Goal: Task Accomplishment & Management: Use online tool/utility

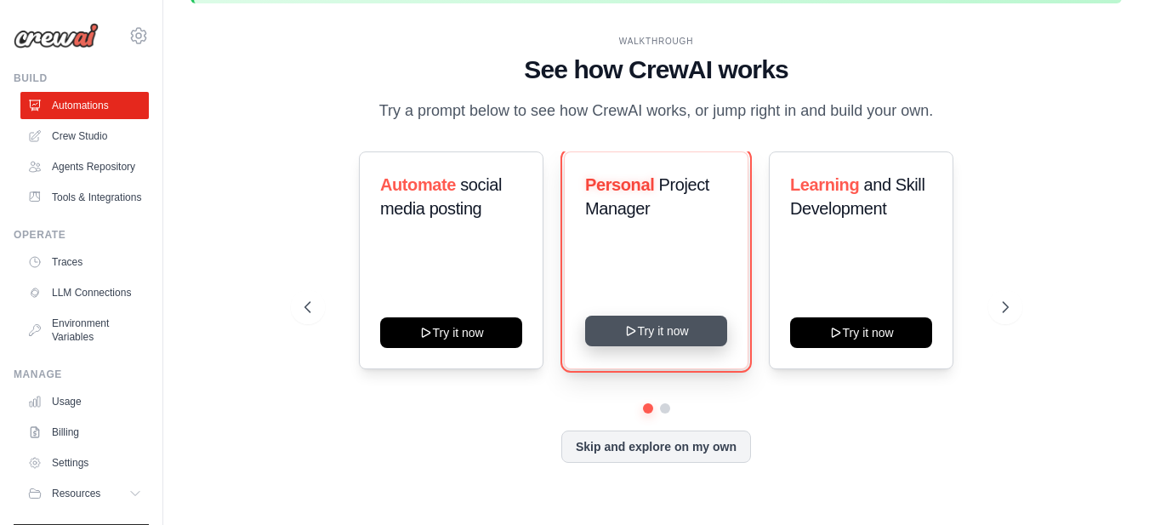
click at [661, 331] on button "Try it now" at bounding box center [656, 330] width 142 height 31
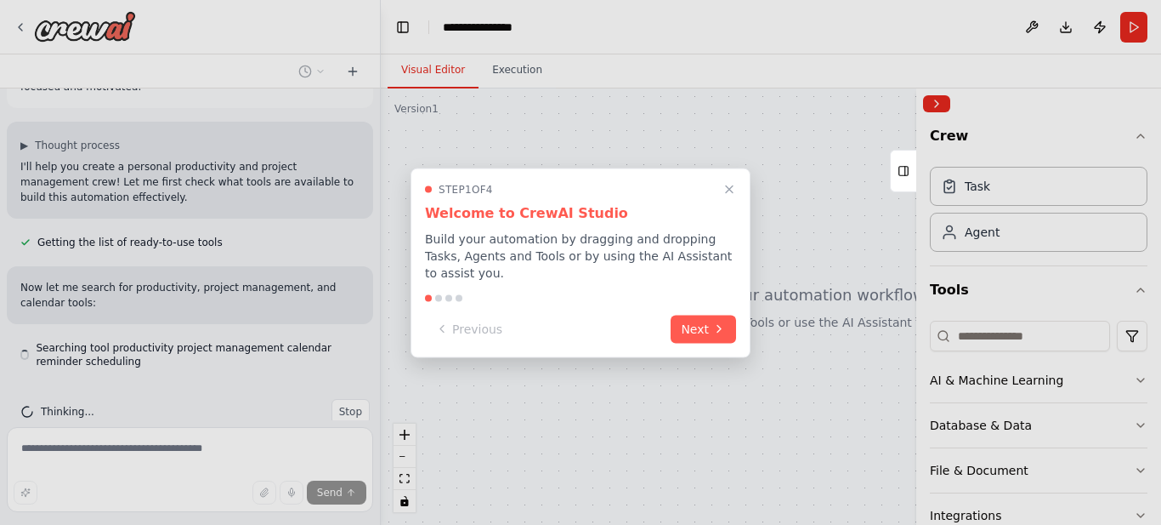
scroll to position [98, 0]
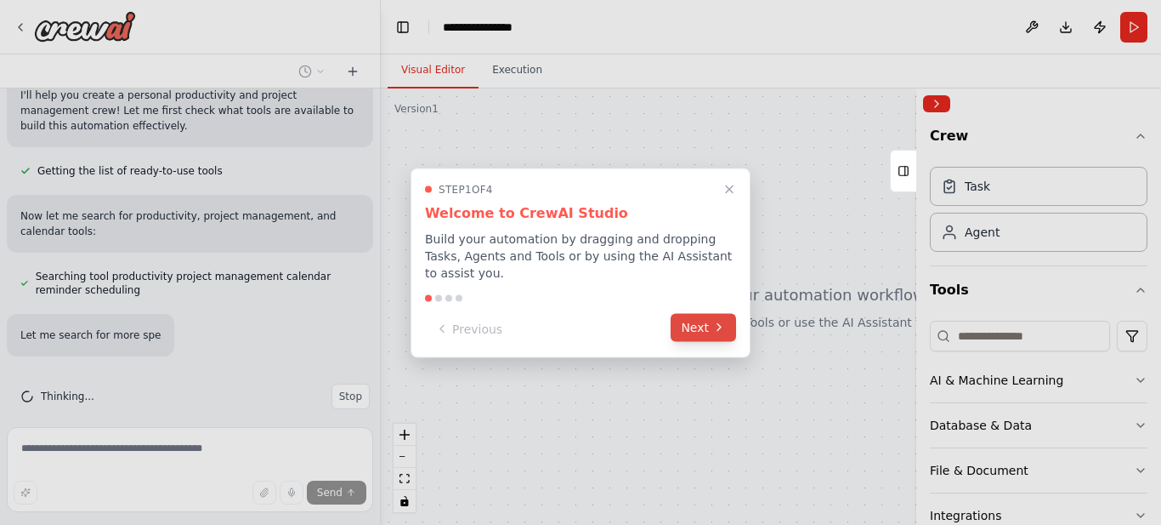
click at [697, 321] on button "Next" at bounding box center [703, 327] width 65 height 28
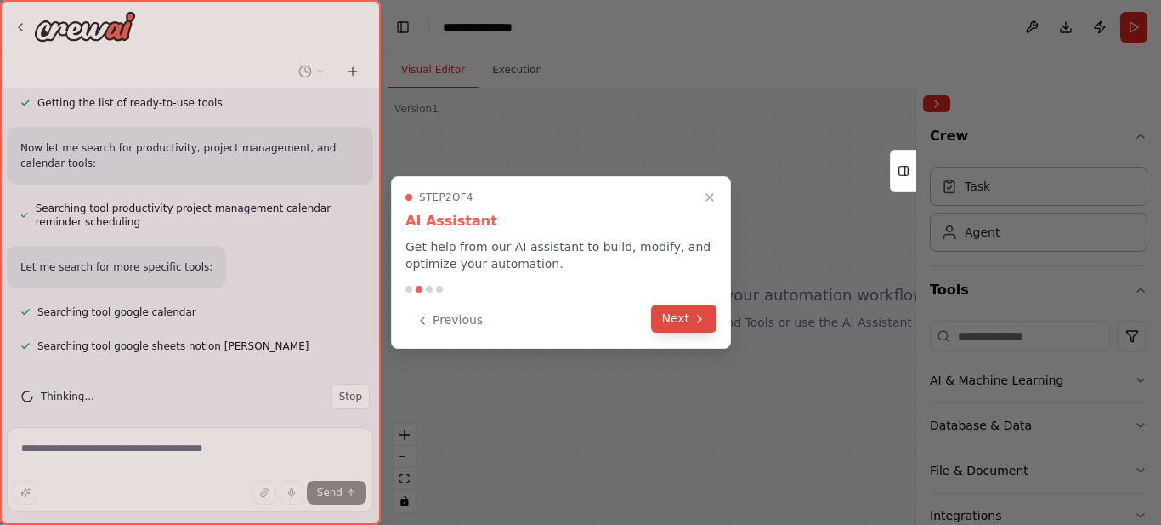
scroll to position [256, 0]
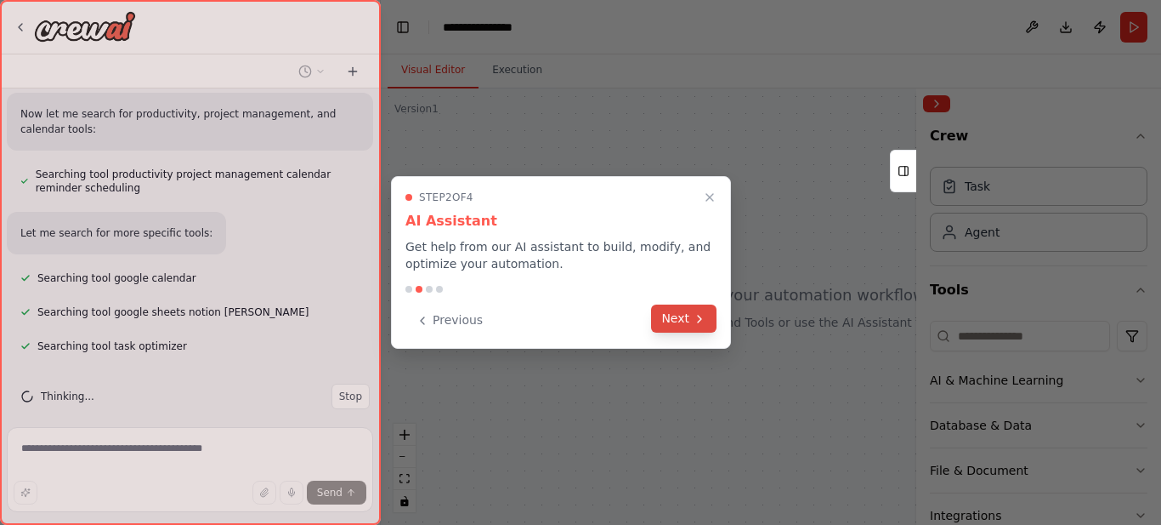
click at [672, 312] on button "Next" at bounding box center [683, 318] width 65 height 28
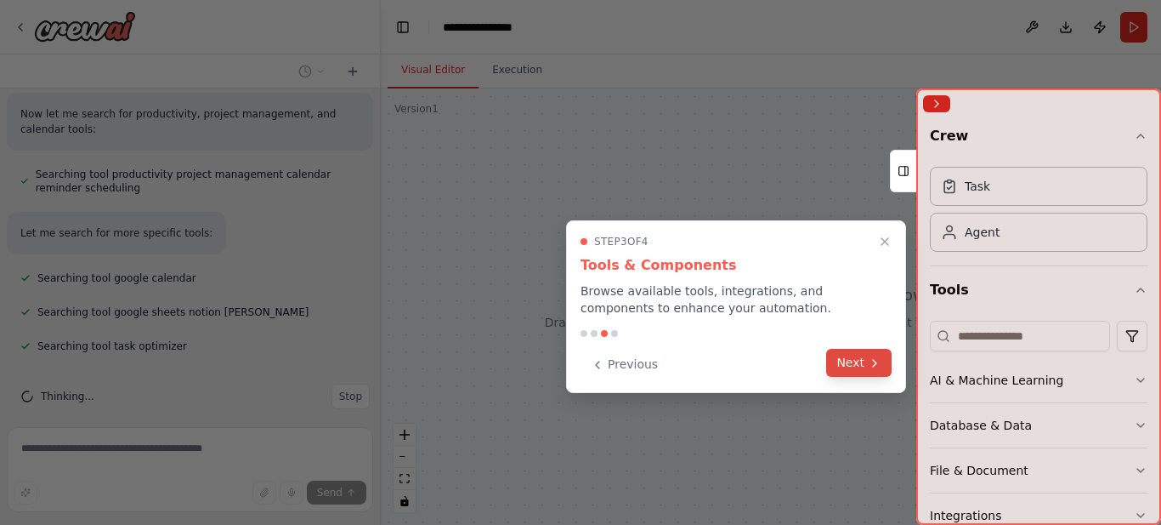
click at [854, 368] on button "Next" at bounding box center [858, 363] width 65 height 28
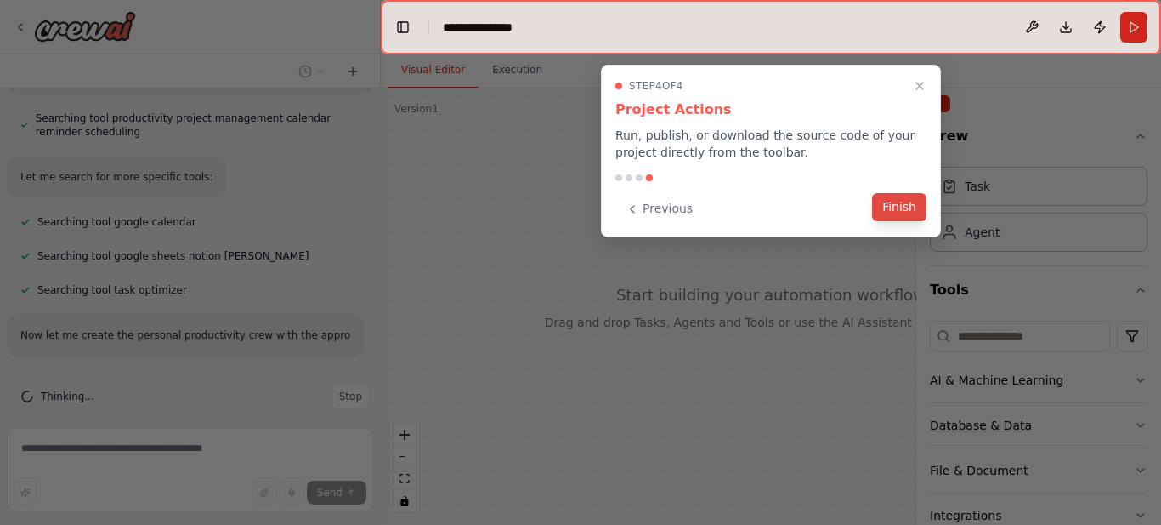
scroll to position [327, 0]
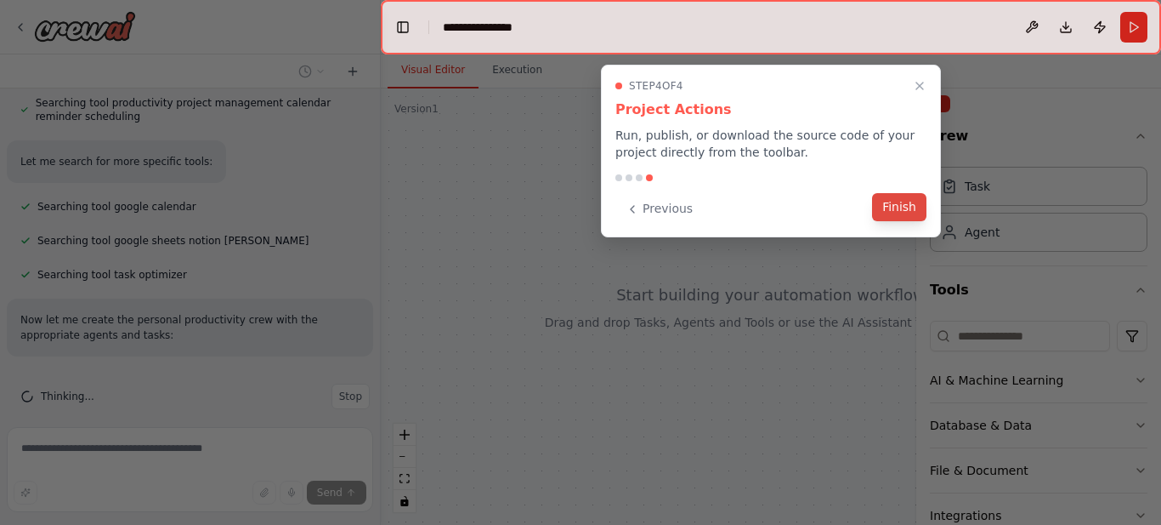
click at [890, 209] on button "Finish" at bounding box center [899, 207] width 54 height 28
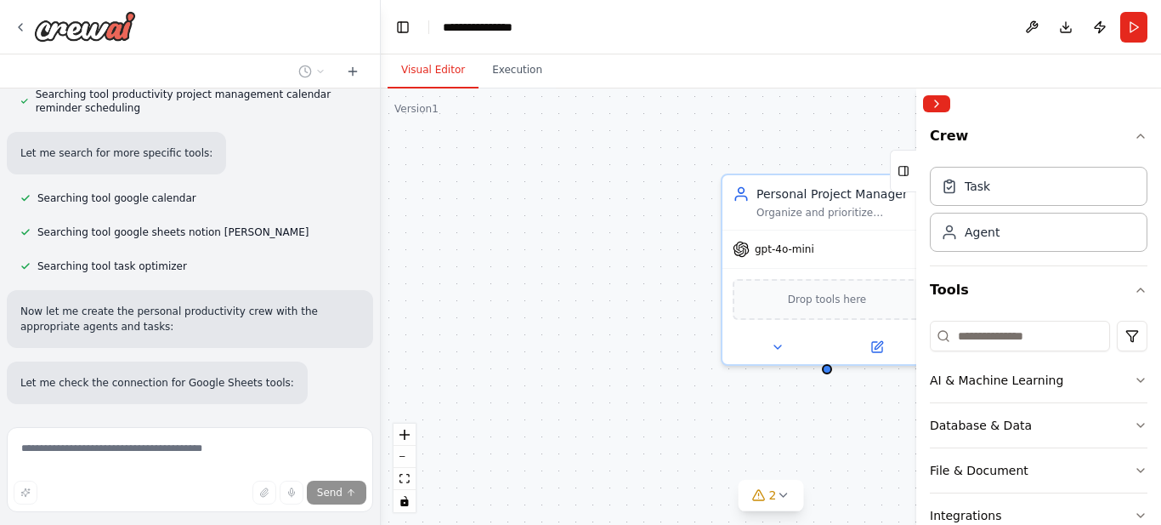
scroll to position [251, 0]
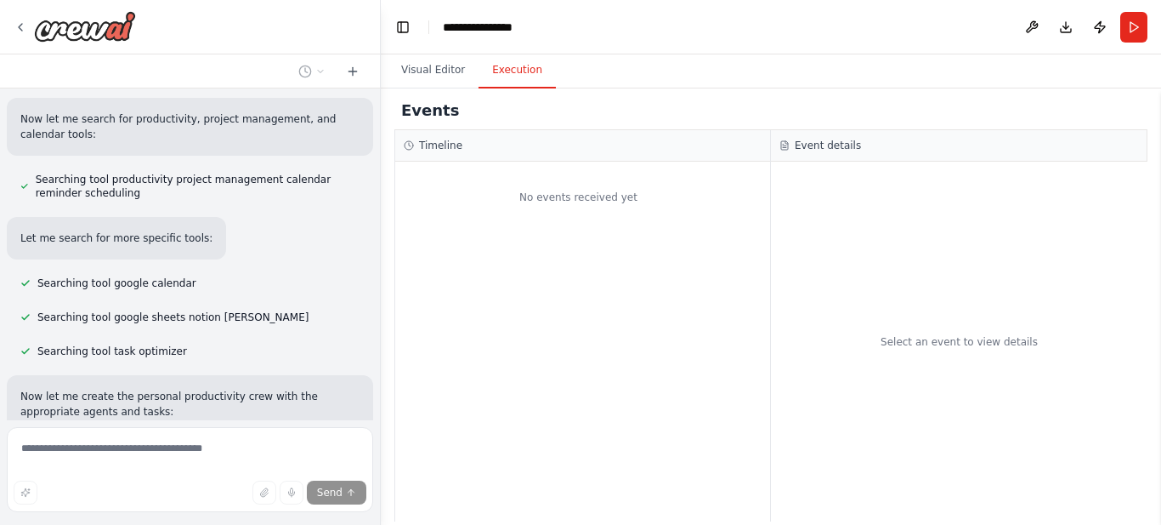
click at [507, 67] on button "Execution" at bounding box center [517, 71] width 77 height 36
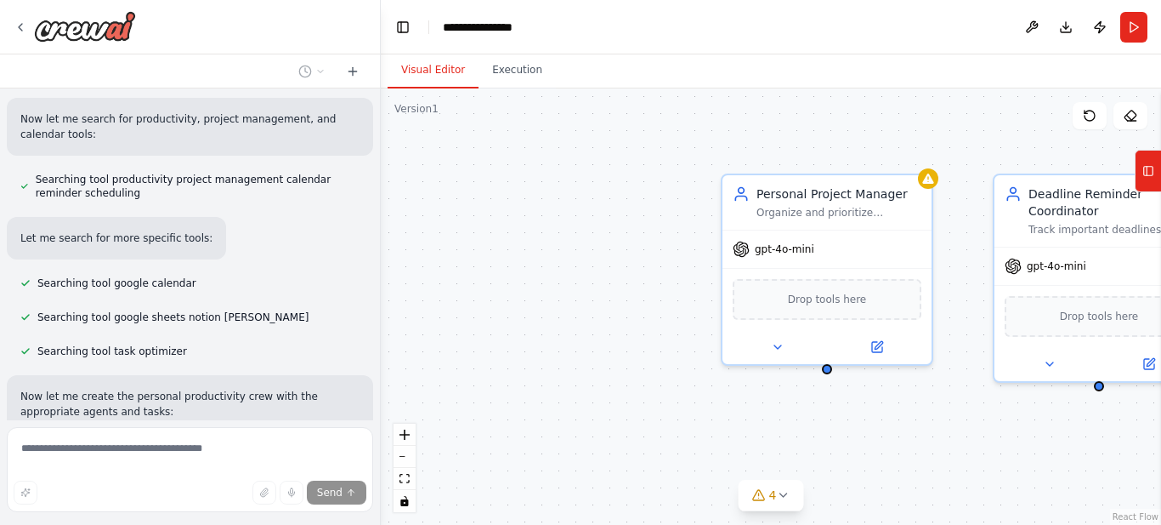
click at [417, 61] on button "Visual Editor" at bounding box center [433, 71] width 91 height 36
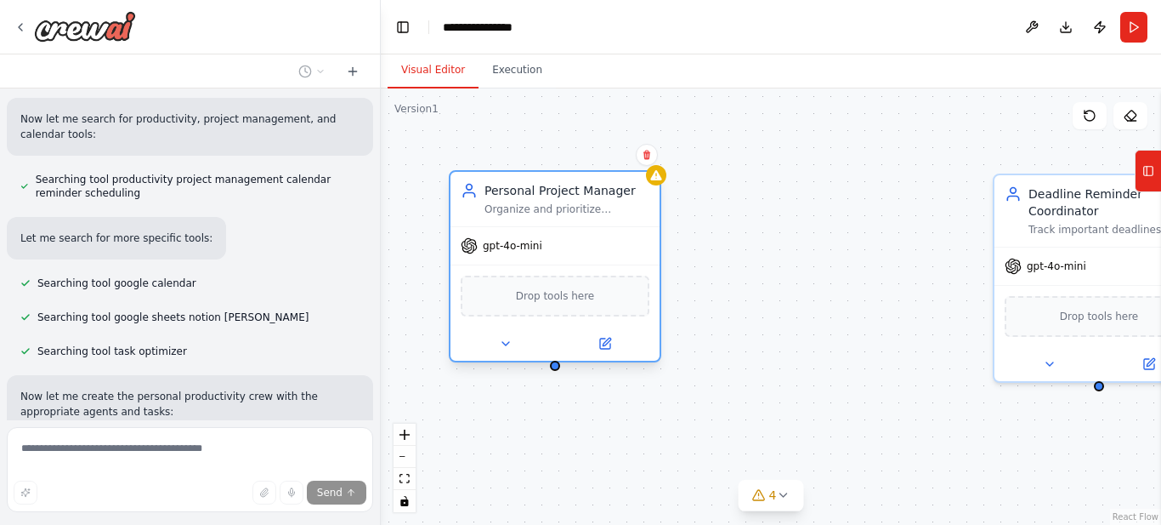
drag, startPoint x: 834, startPoint y: 199, endPoint x: 548, endPoint y: 205, distance: 285.7
click at [550, 200] on div "Personal Project Manager Organize and prioritize {user_name}'s personal project…" at bounding box center [567, 199] width 165 height 34
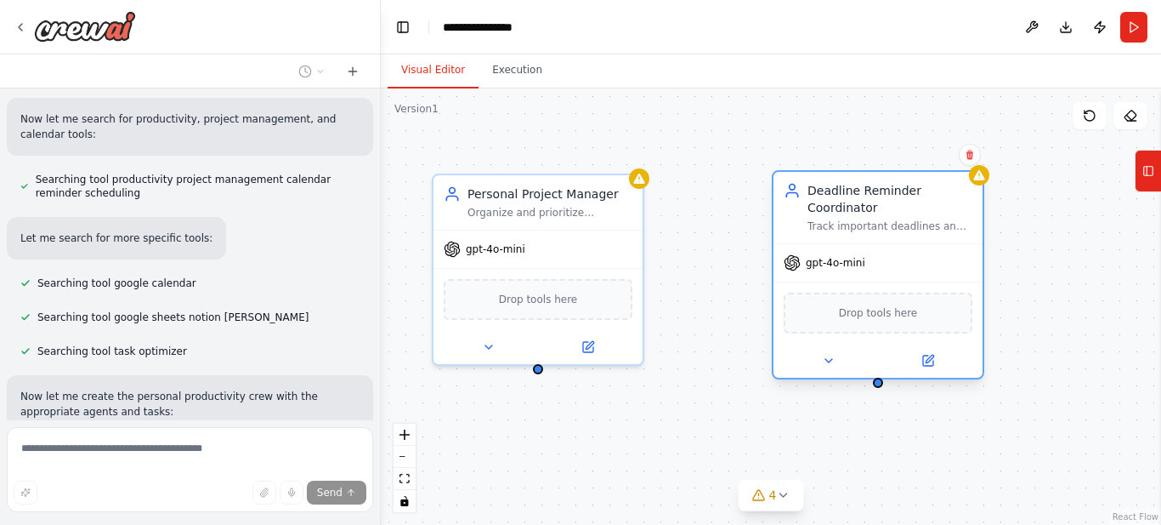
drag, startPoint x: 1083, startPoint y: 206, endPoint x: 857, endPoint y: 204, distance: 226.2
click at [857, 204] on div "Deadline Reminder Coordinator" at bounding box center [890, 199] width 165 height 34
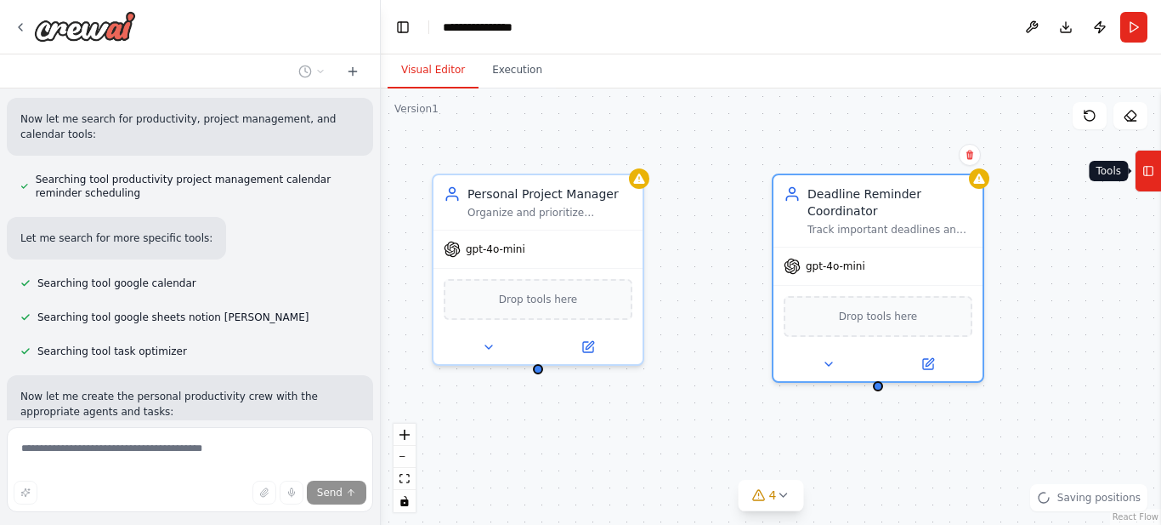
click at [1150, 172] on icon at bounding box center [1149, 170] width 12 height 27
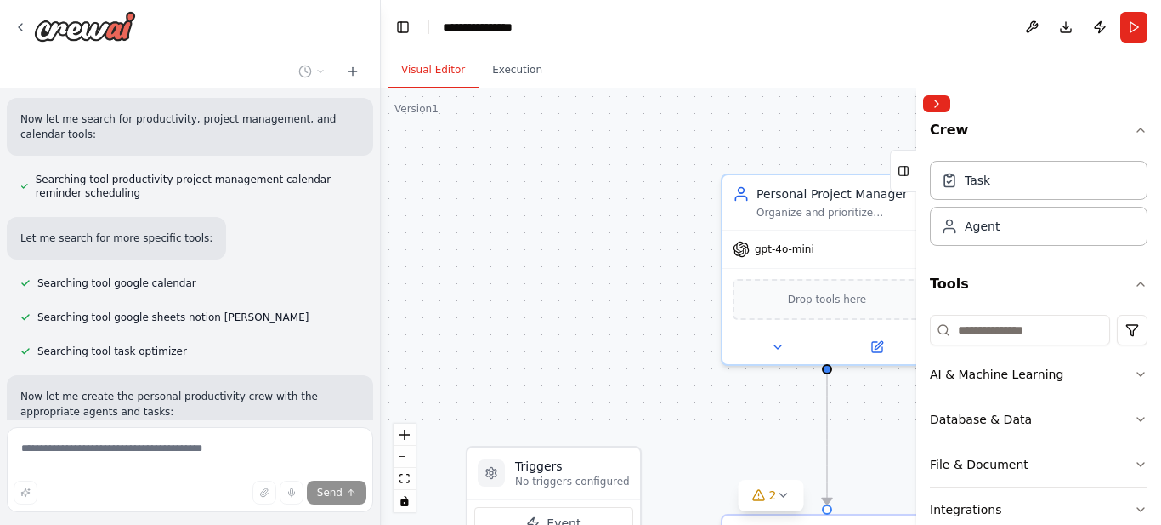
scroll to position [91, 0]
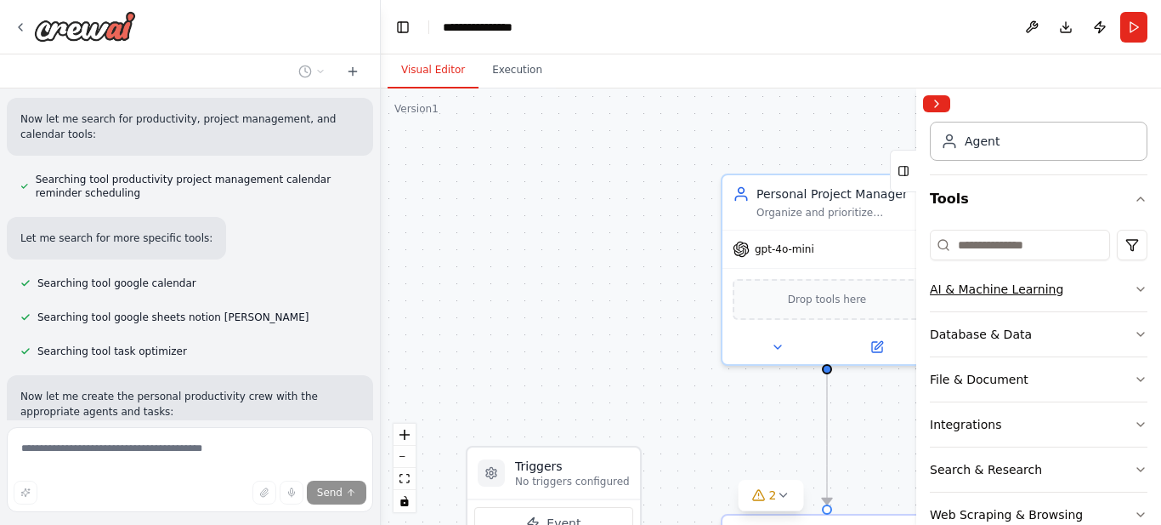
click at [1134, 286] on icon "button" at bounding box center [1141, 289] width 14 height 14
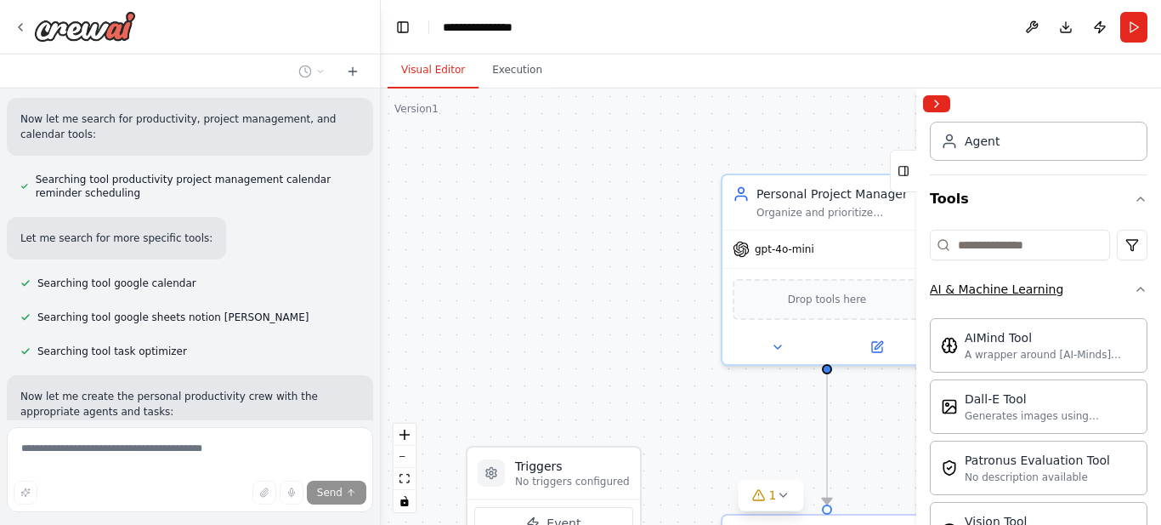
click at [1134, 286] on icon "button" at bounding box center [1141, 289] width 14 height 14
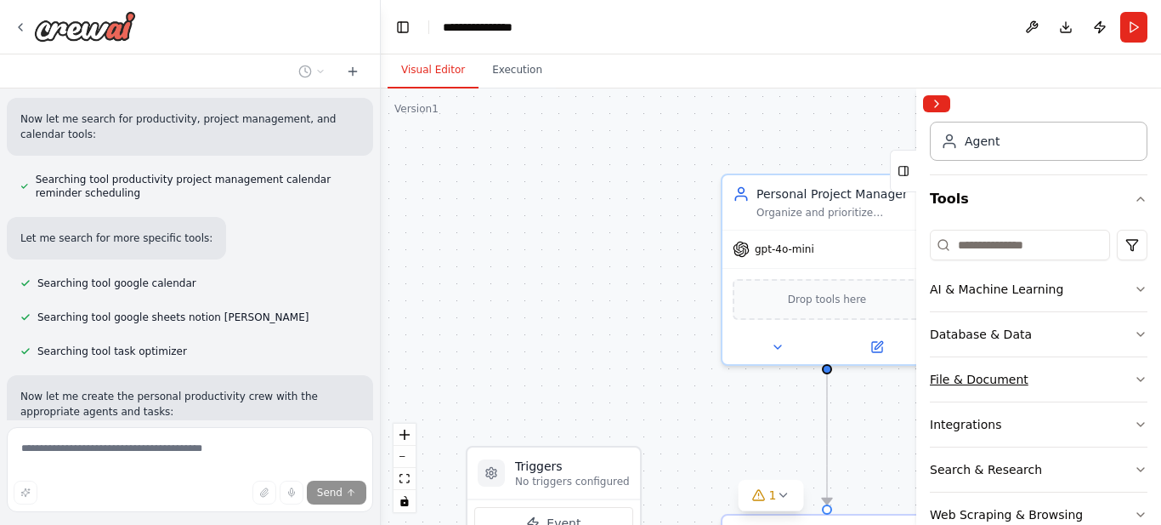
click at [1134, 375] on icon "button" at bounding box center [1141, 379] width 14 height 14
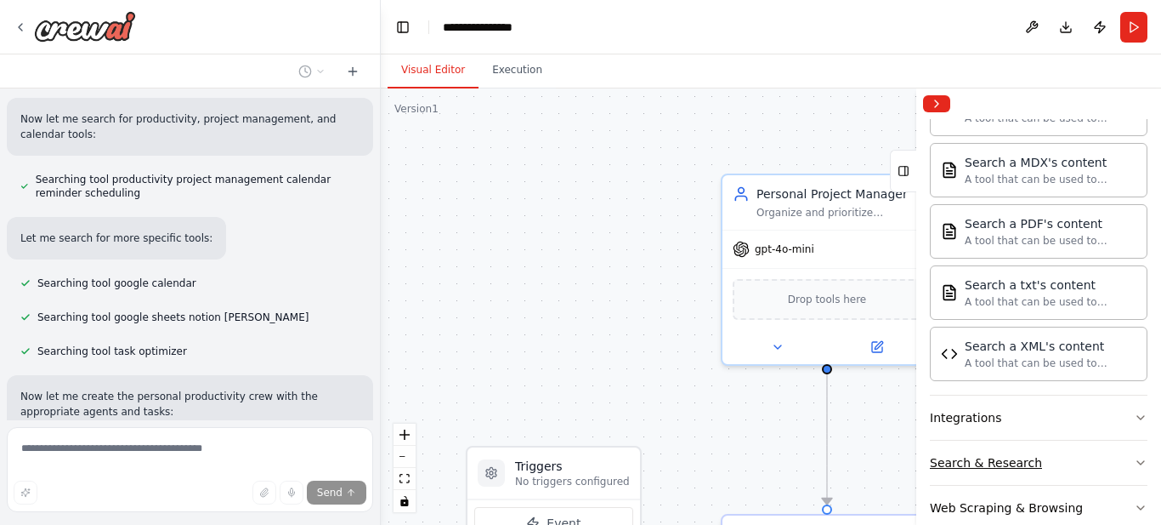
scroll to position [679, 0]
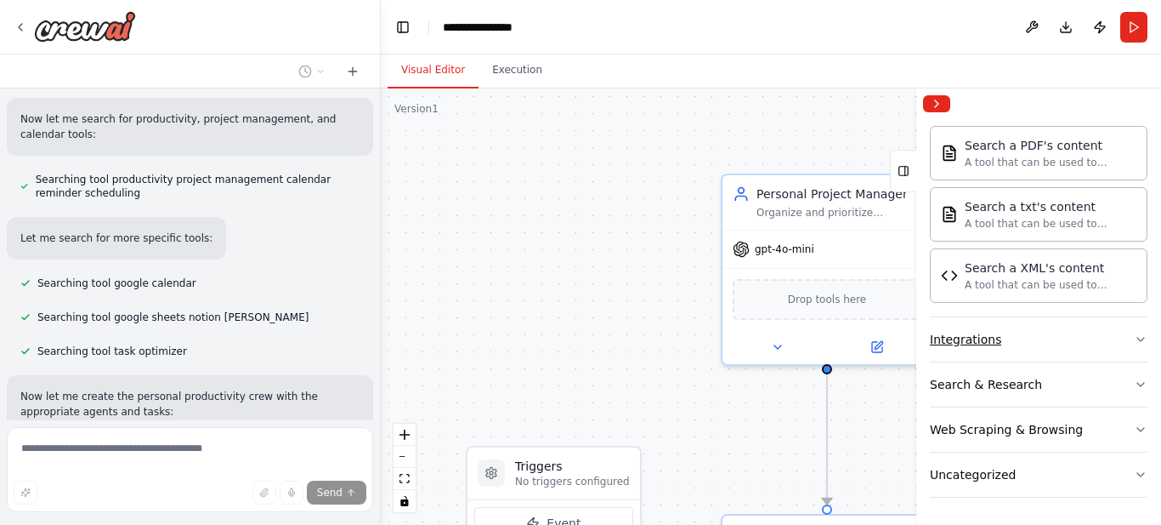
click at [1134, 334] on icon "button" at bounding box center [1141, 339] width 14 height 14
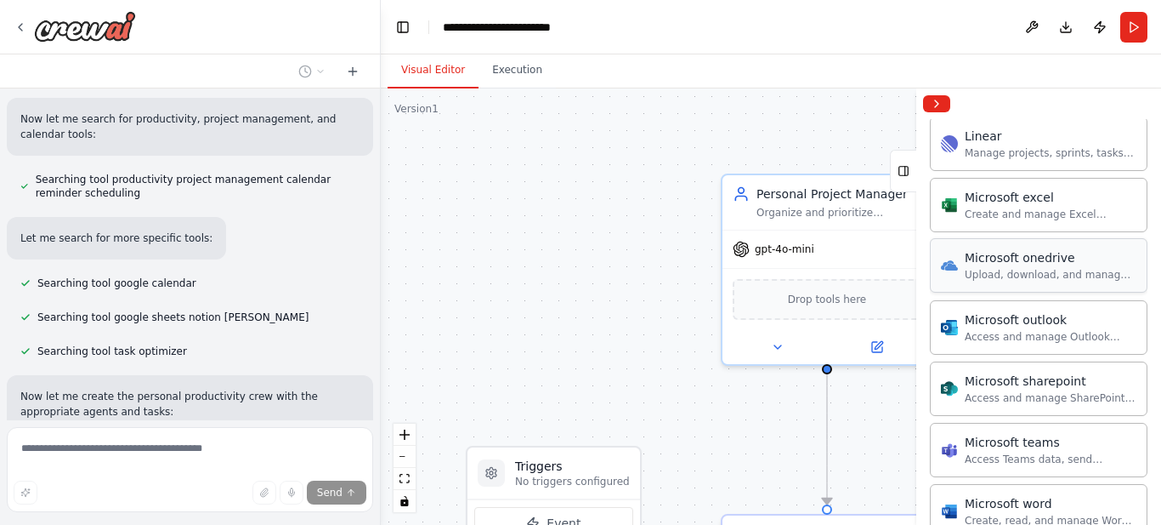
scroll to position [1445, 0]
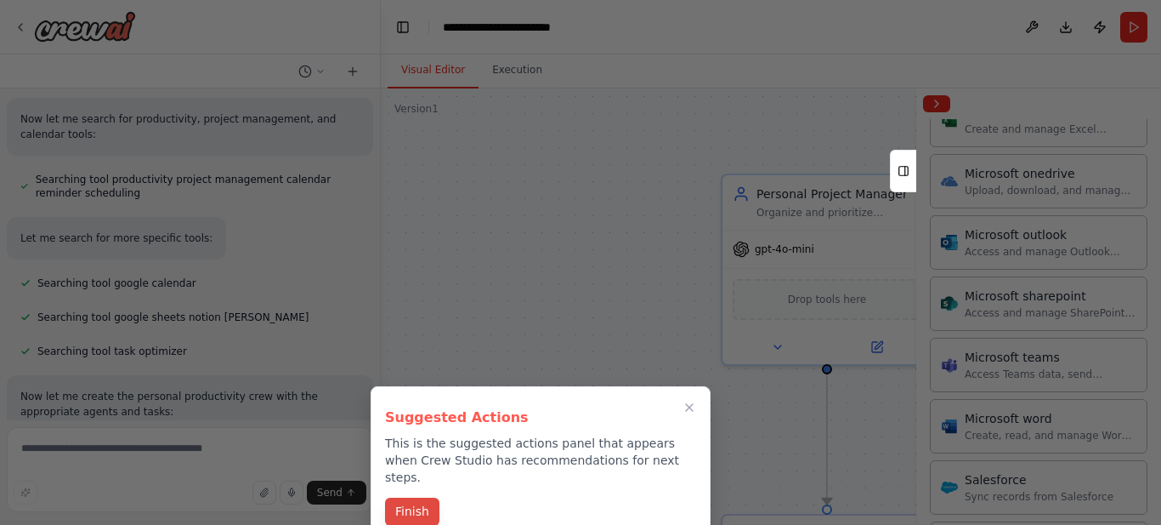
click at [400, 497] on button "Finish" at bounding box center [412, 511] width 54 height 28
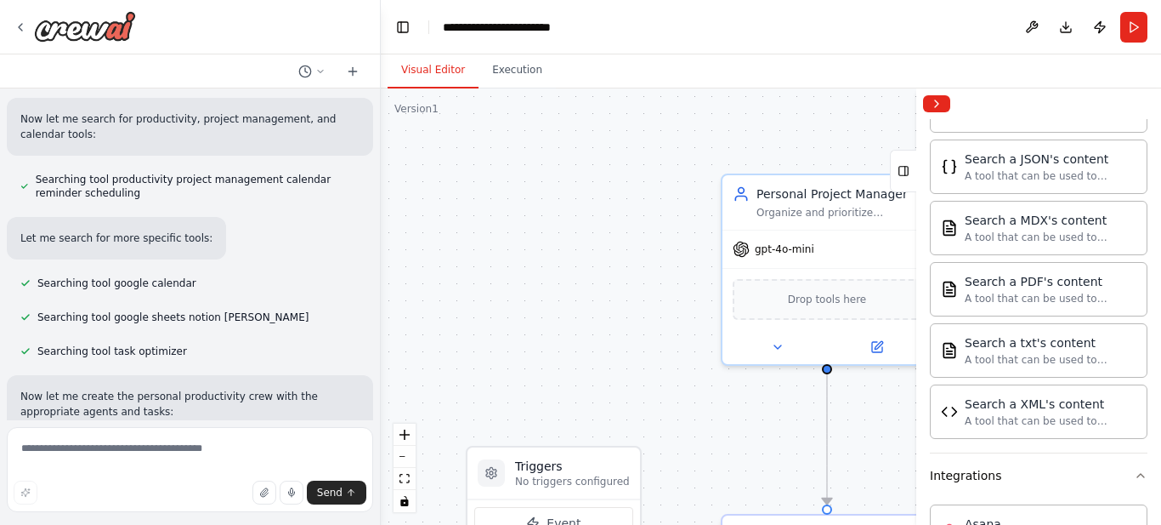
scroll to position [0, 0]
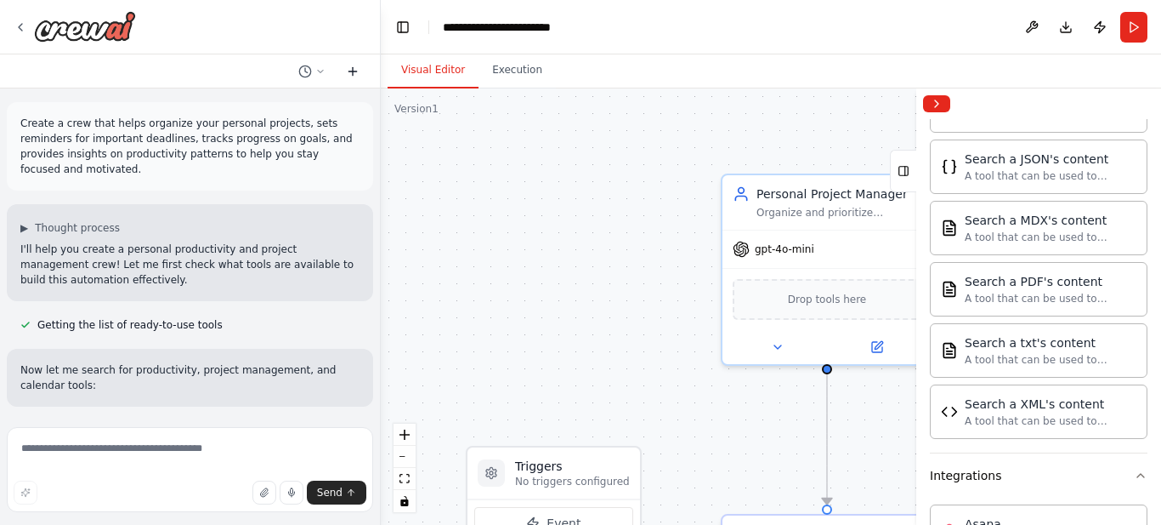
click at [358, 72] on icon at bounding box center [353, 72] width 14 height 14
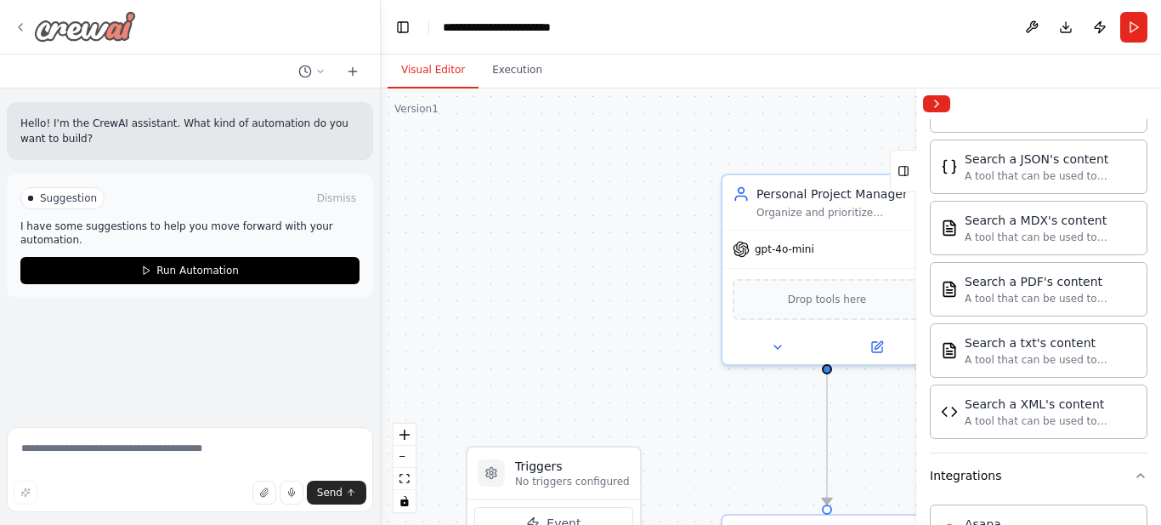
click at [21, 26] on icon at bounding box center [21, 27] width 14 height 14
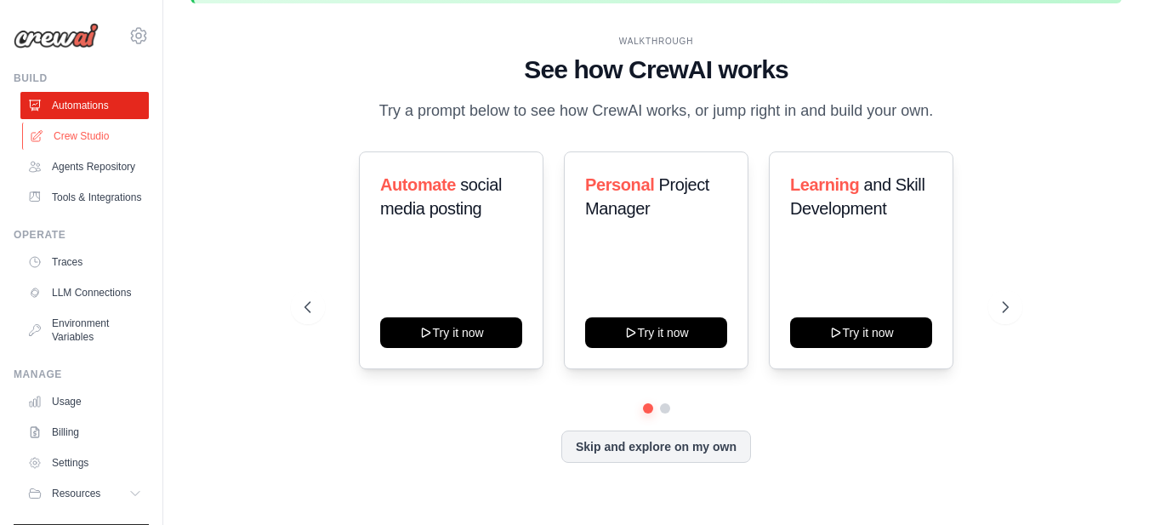
click at [92, 136] on link "Crew Studio" at bounding box center [86, 135] width 128 height 27
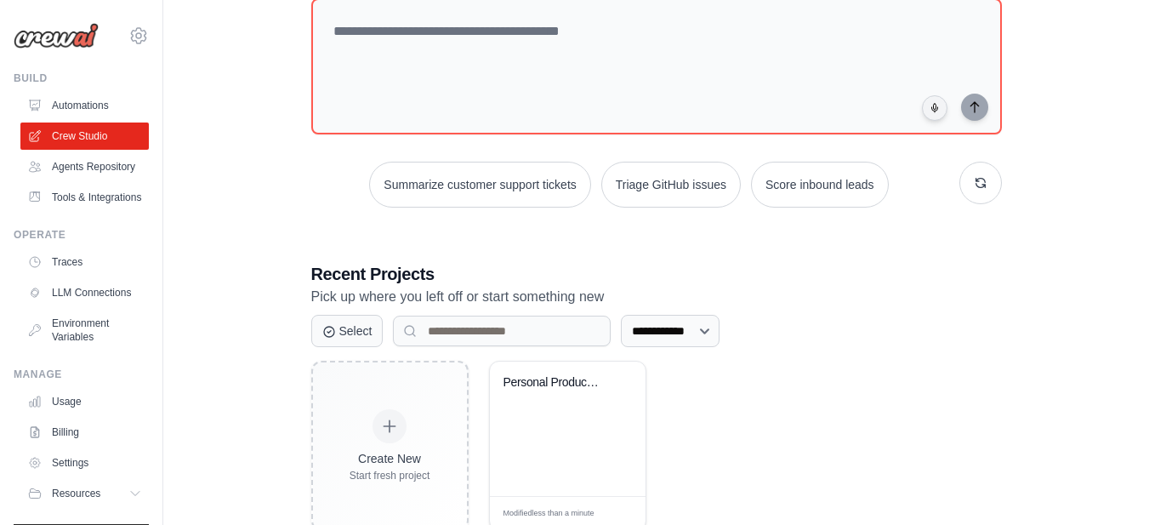
scroll to position [220, 0]
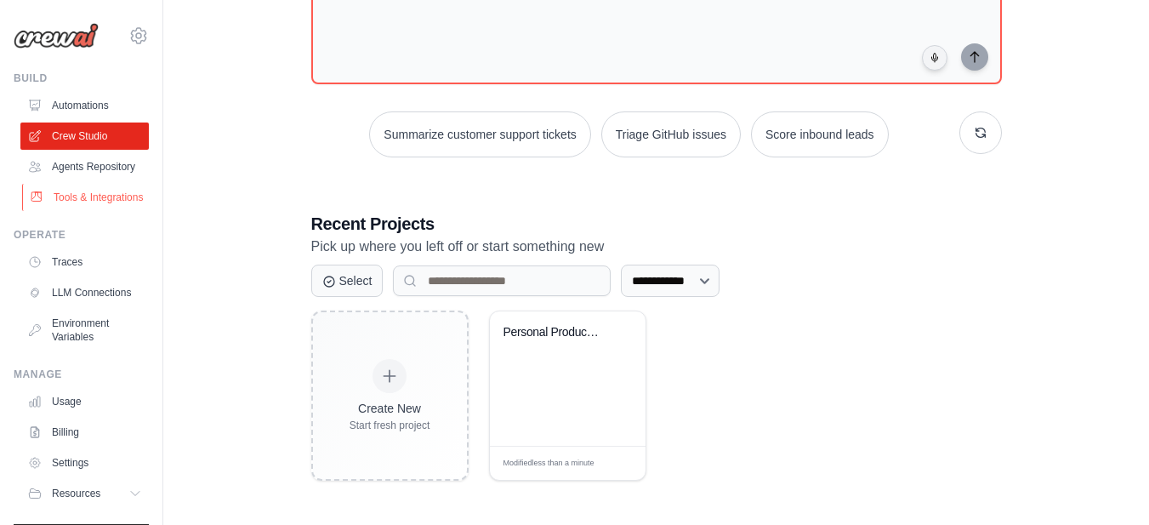
click at [67, 211] on link "Tools & Integrations" at bounding box center [86, 197] width 128 height 27
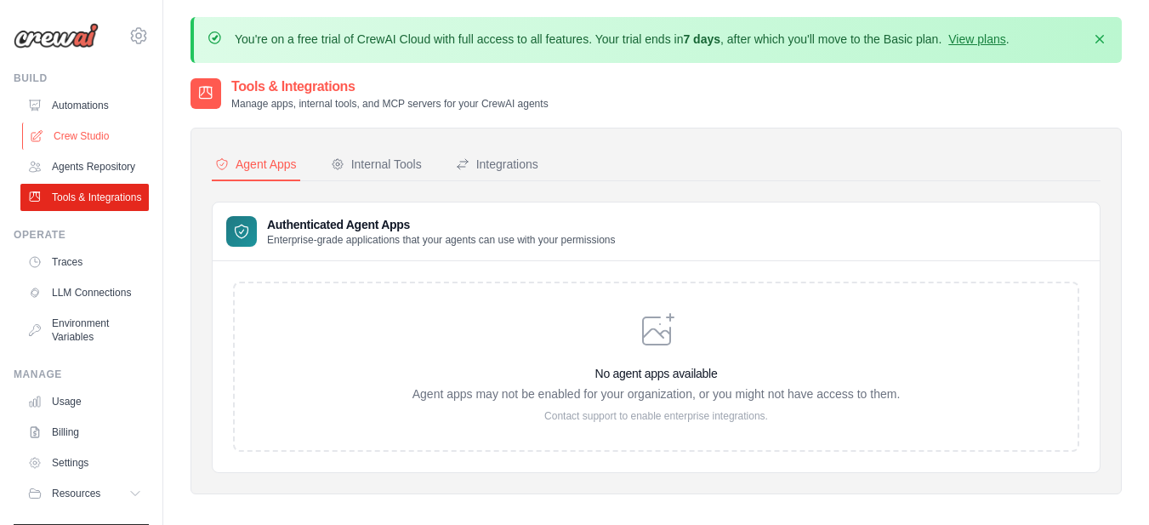
click at [77, 133] on link "Crew Studio" at bounding box center [86, 135] width 128 height 27
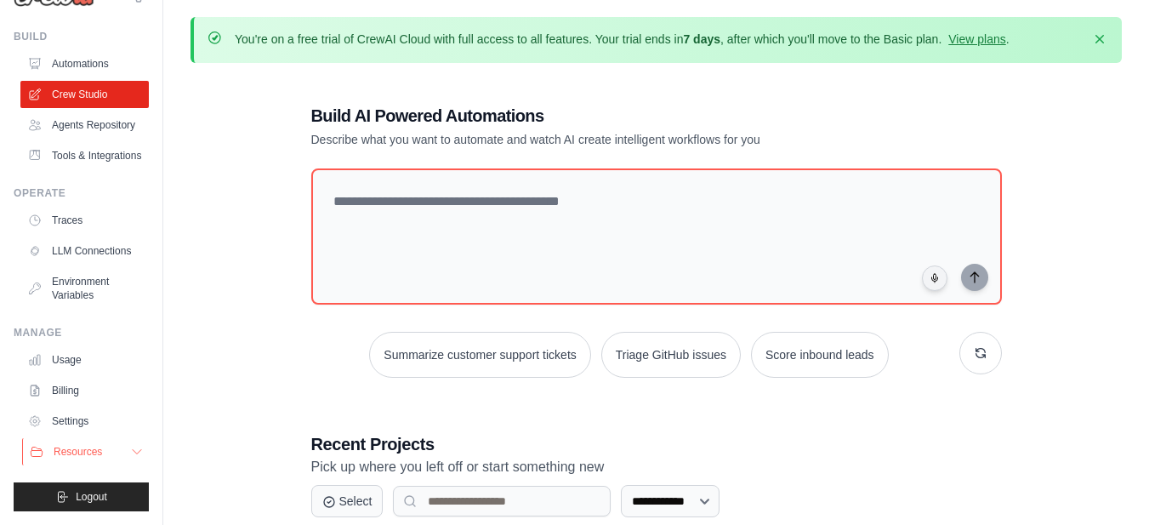
scroll to position [170, 0]
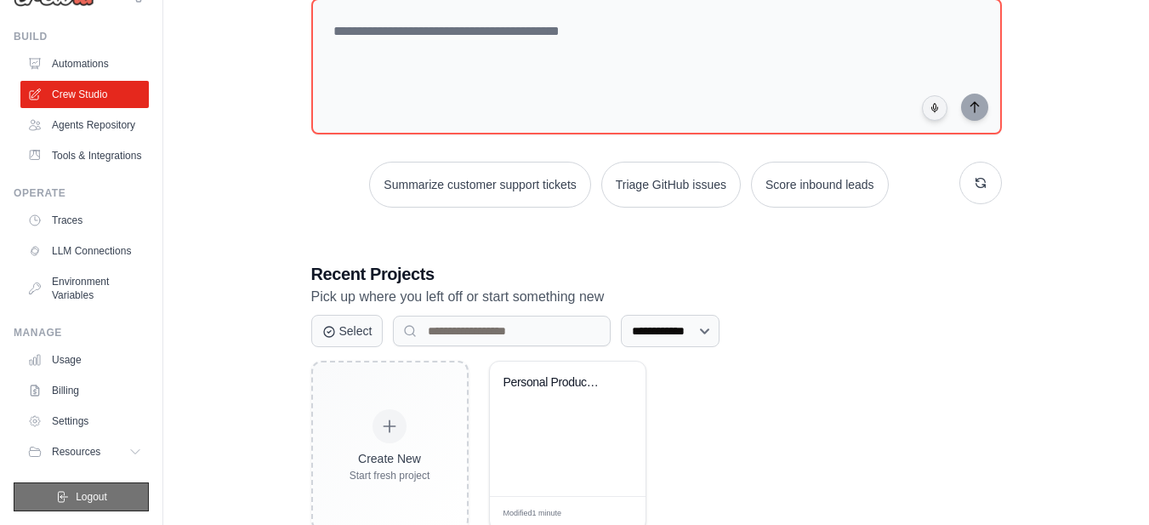
click at [76, 495] on span "Logout" at bounding box center [91, 497] width 31 height 14
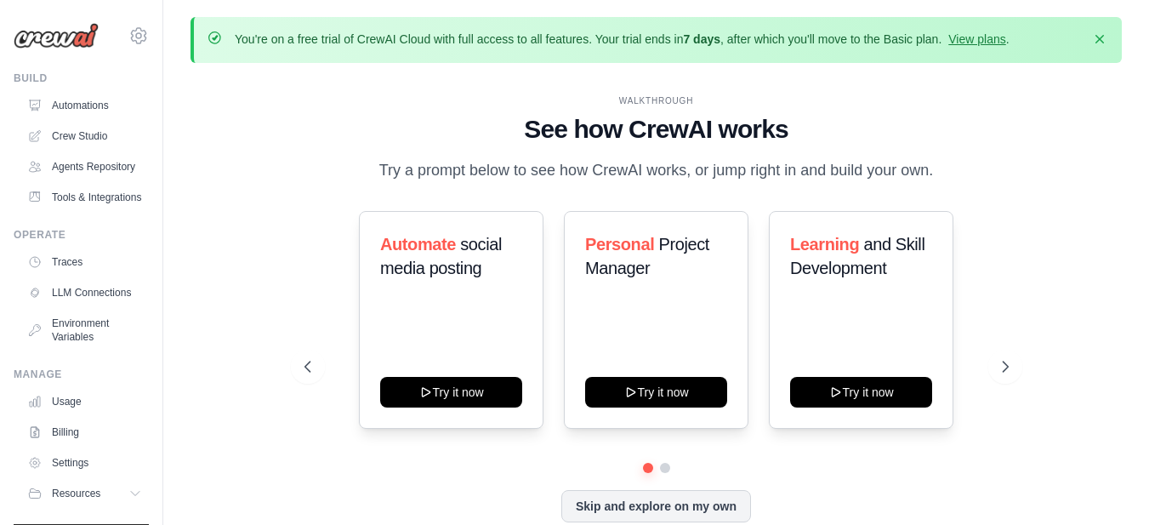
scroll to position [82, 0]
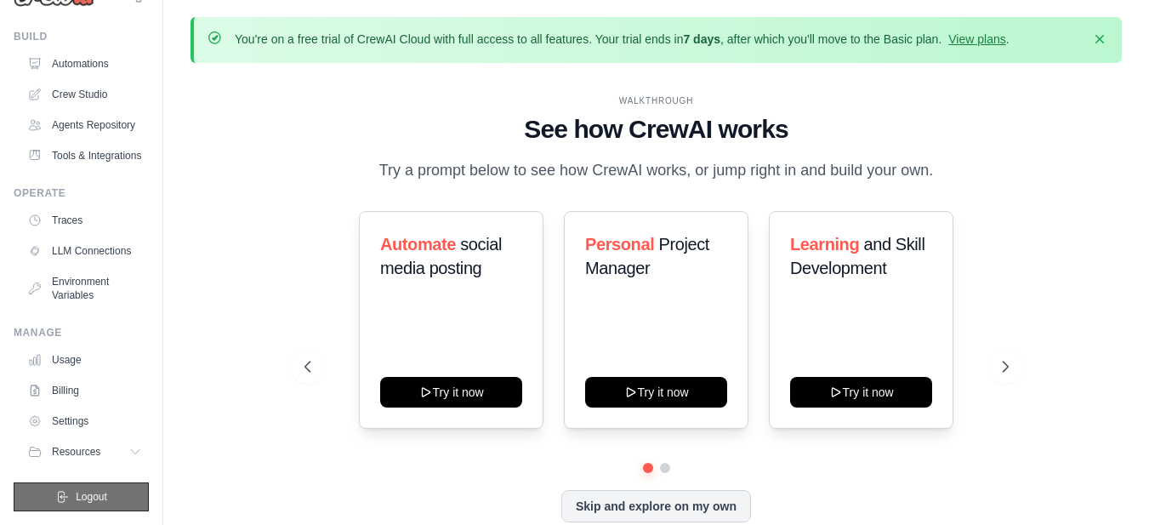
click at [77, 495] on span "Logout" at bounding box center [91, 497] width 31 height 14
